Goal: Check status

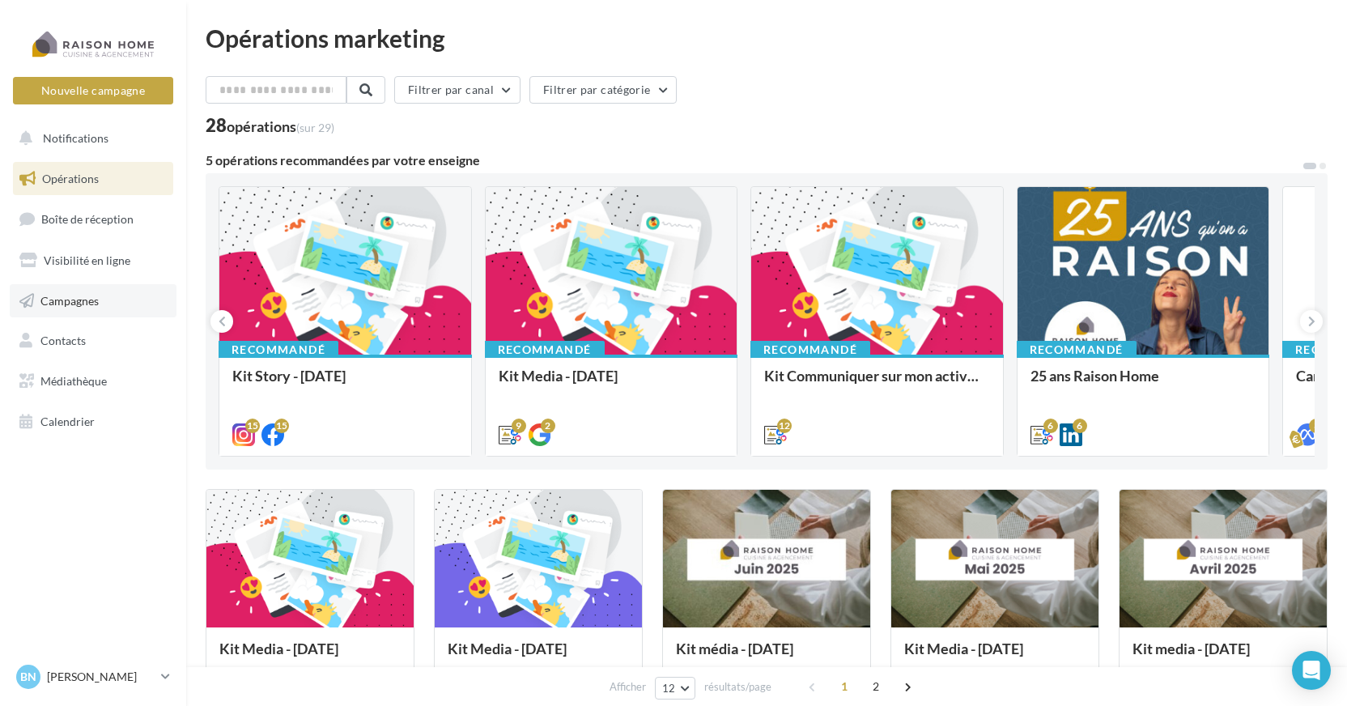
click at [81, 300] on span "Campagnes" at bounding box center [69, 300] width 58 height 14
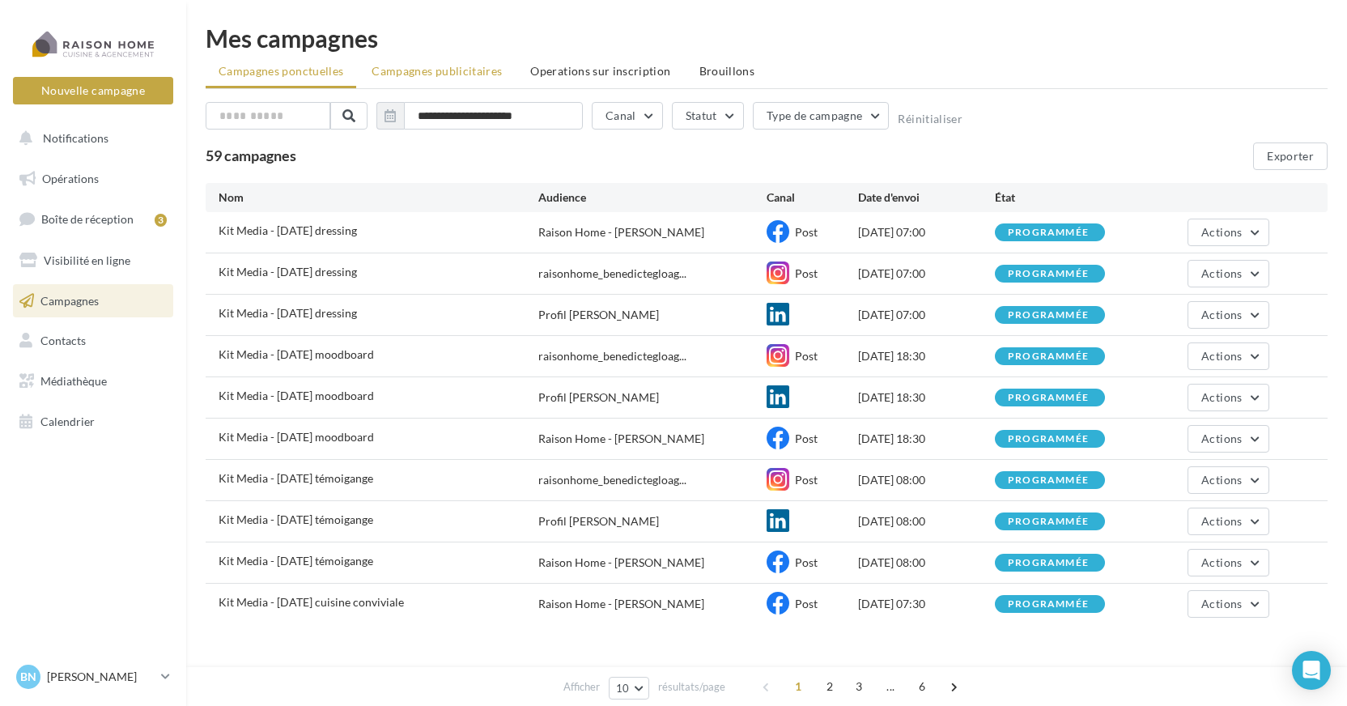
click at [463, 75] on span "Campagnes publicitaires" at bounding box center [436, 71] width 130 height 14
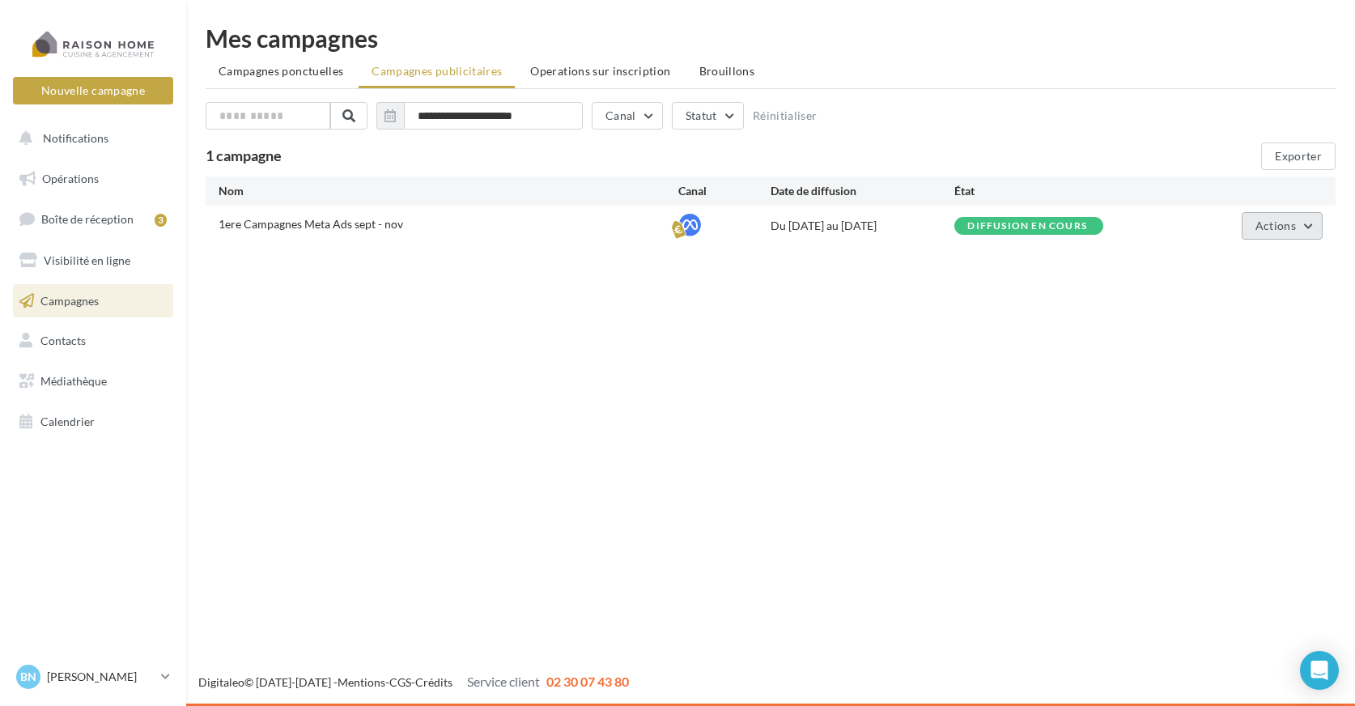
click at [1305, 225] on button "Actions" at bounding box center [1282, 226] width 81 height 28
click at [1247, 307] on button "Voir les résultats" at bounding box center [1242, 306] width 162 height 42
